Goal: Check status: Check status

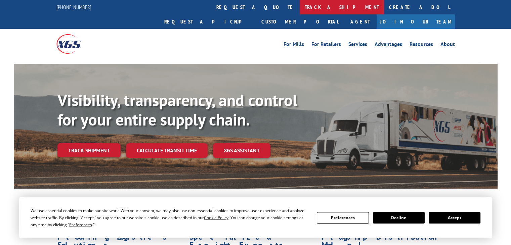
click at [299, 11] on link "track a shipment" at bounding box center [341, 7] width 84 height 14
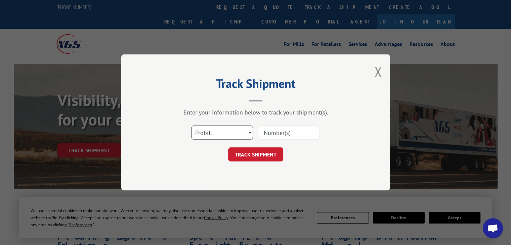
click at [250, 136] on select "Select category... Probill BOL PO" at bounding box center [222, 133] width 62 height 14
select select "bol"
click at [191, 126] on select "Select category... Probill BOL PO" at bounding box center [222, 133] width 62 height 14
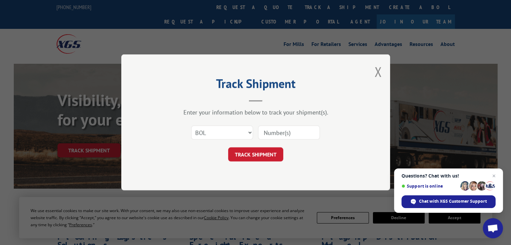
click at [276, 129] on input at bounding box center [289, 133] width 62 height 14
type input "256178"
click at [240, 158] on button "TRACK SHIPMENT" at bounding box center [255, 155] width 55 height 14
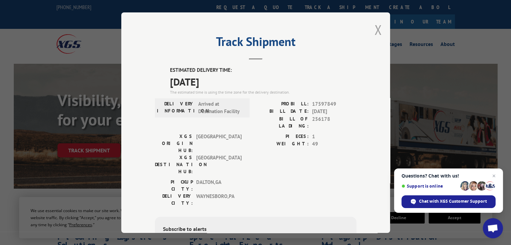
click at [376, 31] on button "Close modal" at bounding box center [377, 30] width 7 height 18
